Goal: Navigation & Orientation: Find specific page/section

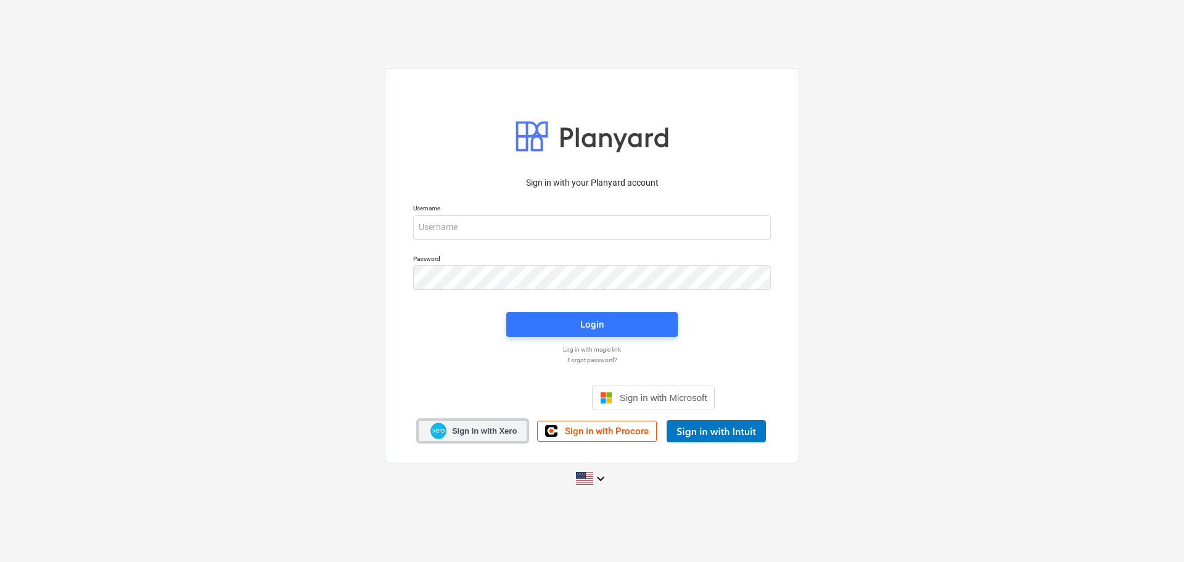
click at [512, 437] on link "Sign in with Xero" at bounding box center [473, 431] width 110 height 22
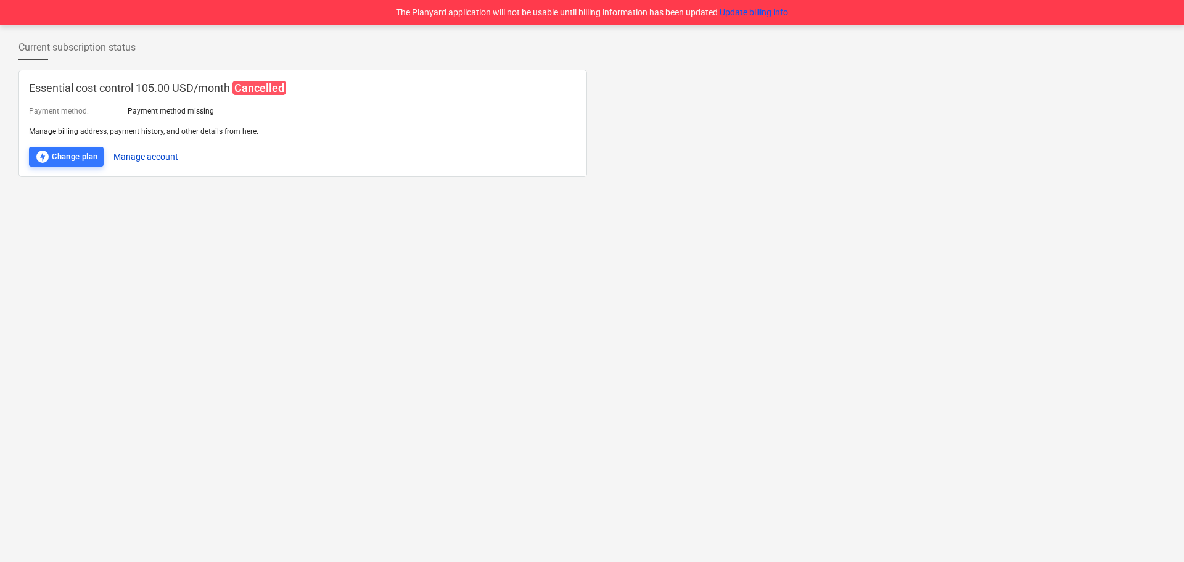
click at [160, 159] on button "Manage account" at bounding box center [145, 157] width 65 height 20
click at [732, 11] on button "Update billing info" at bounding box center [754, 12] width 68 height 13
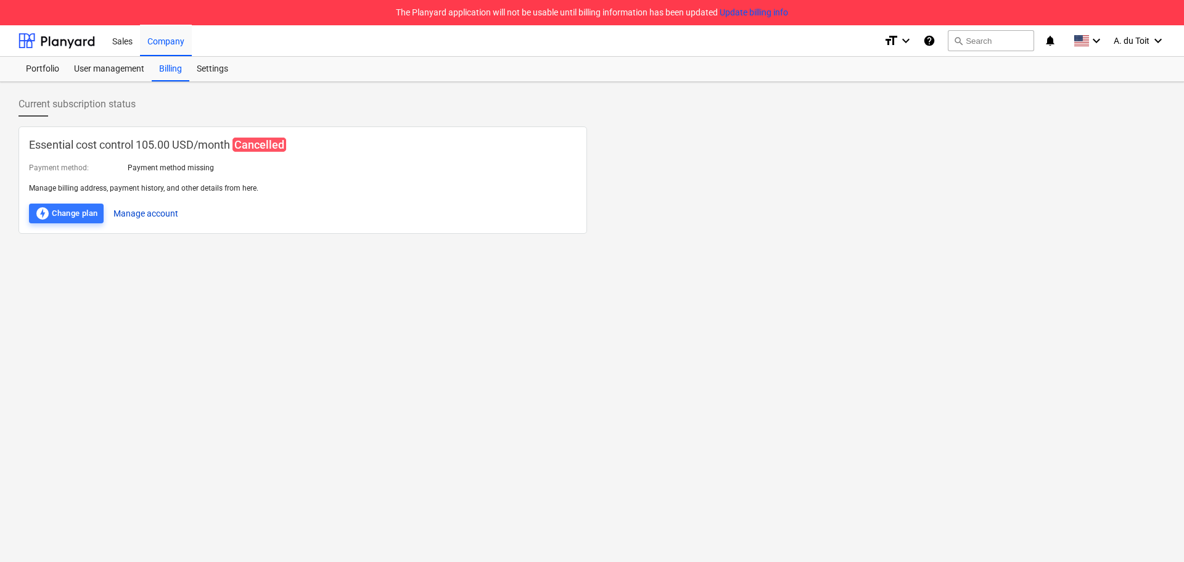
click at [143, 218] on button "Manage account" at bounding box center [145, 214] width 65 height 20
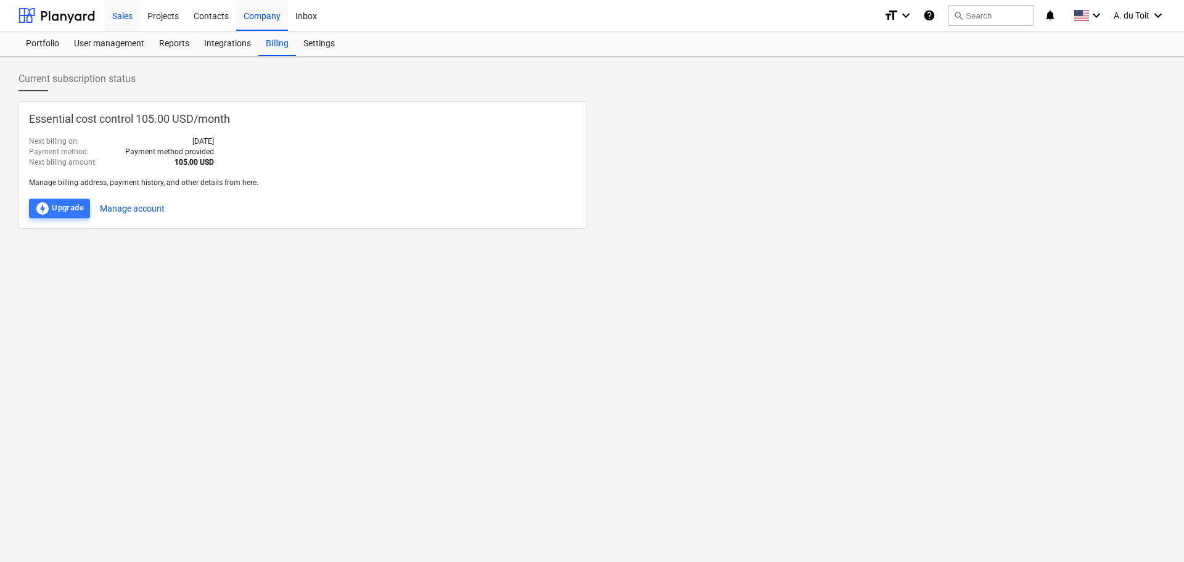
click at [118, 22] on div "Sales" at bounding box center [122, 14] width 35 height 31
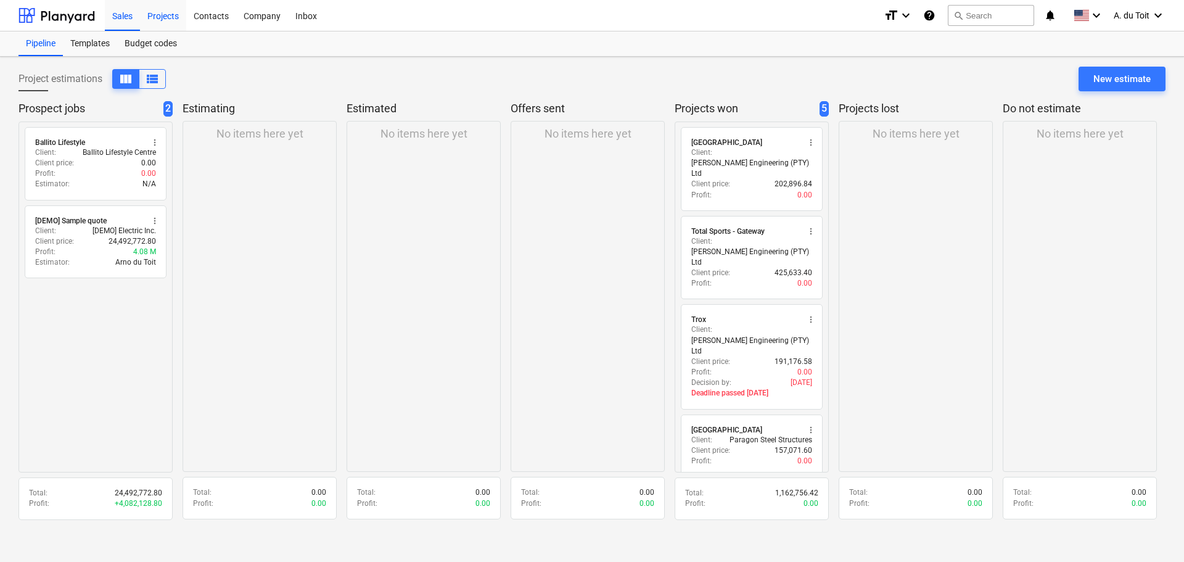
click at [167, 14] on div "Projects" at bounding box center [163, 14] width 46 height 31
